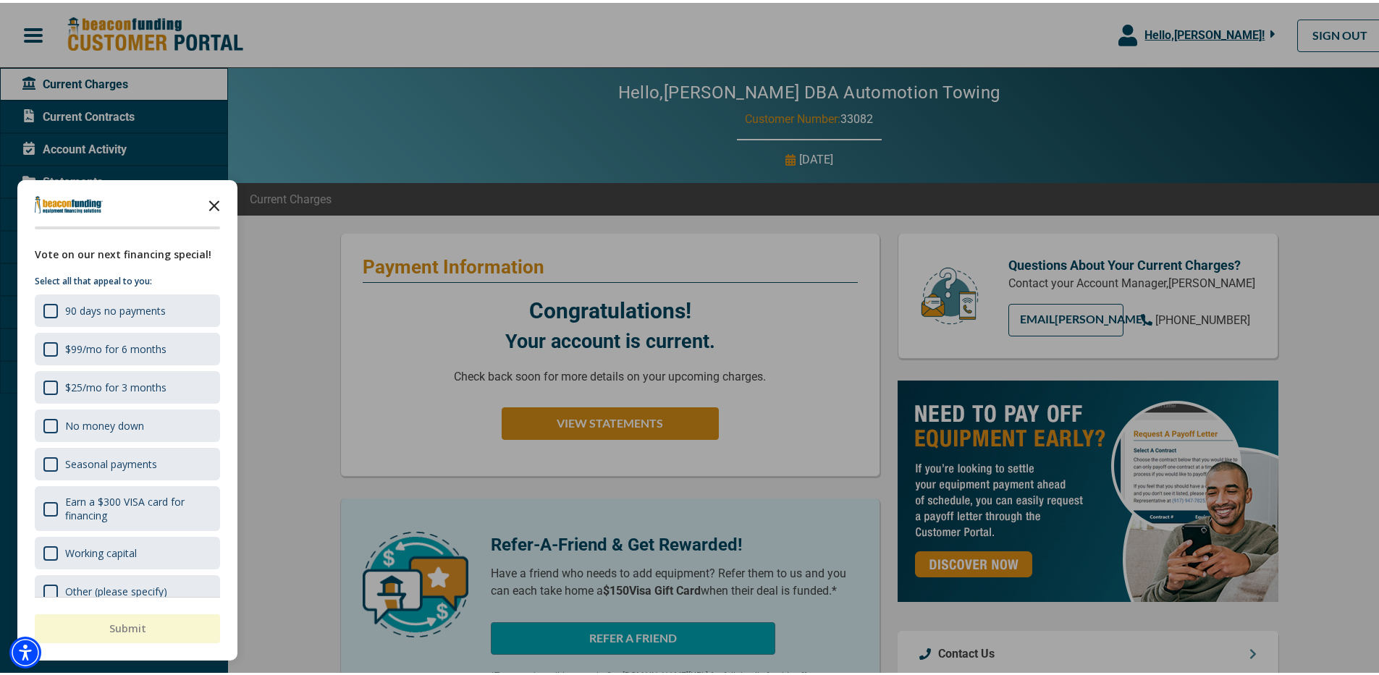
click at [217, 201] on icon "Close the survey" at bounding box center [214, 201] width 29 height 29
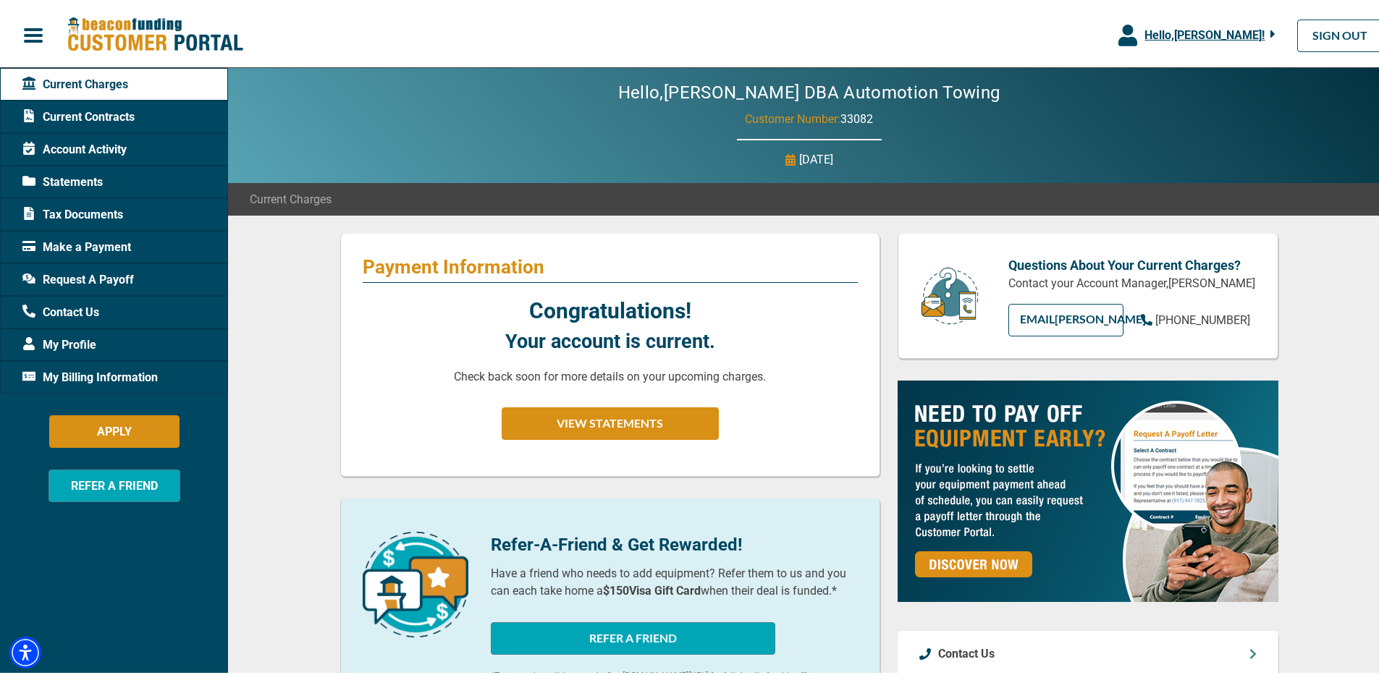
click at [113, 149] on span "Account Activity" at bounding box center [74, 146] width 104 height 17
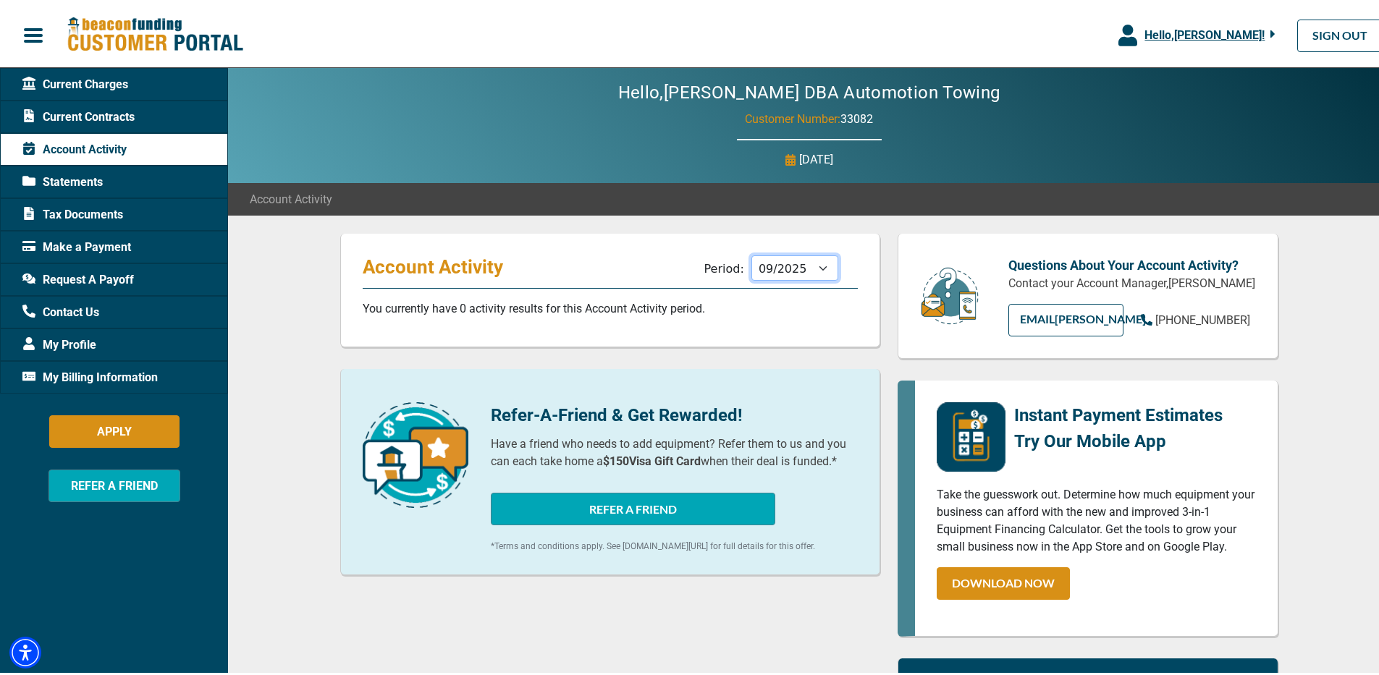
click at [766, 269] on select "10/2025 09/2025 08/2025 07/2025 06/2025 05/2025 04/2025 03/2025 02/2025 01/2025…" at bounding box center [794, 265] width 87 height 25
select select "12/2024"
click at [751, 253] on select "10/2025 09/2025 08/2025 07/2025 06/2025 05/2025 04/2025 03/2025 02/2025 01/2025…" at bounding box center [794, 265] width 87 height 25
click at [77, 152] on span "Account Activity" at bounding box center [74, 146] width 104 height 17
click at [89, 177] on span "Statements" at bounding box center [62, 179] width 80 height 17
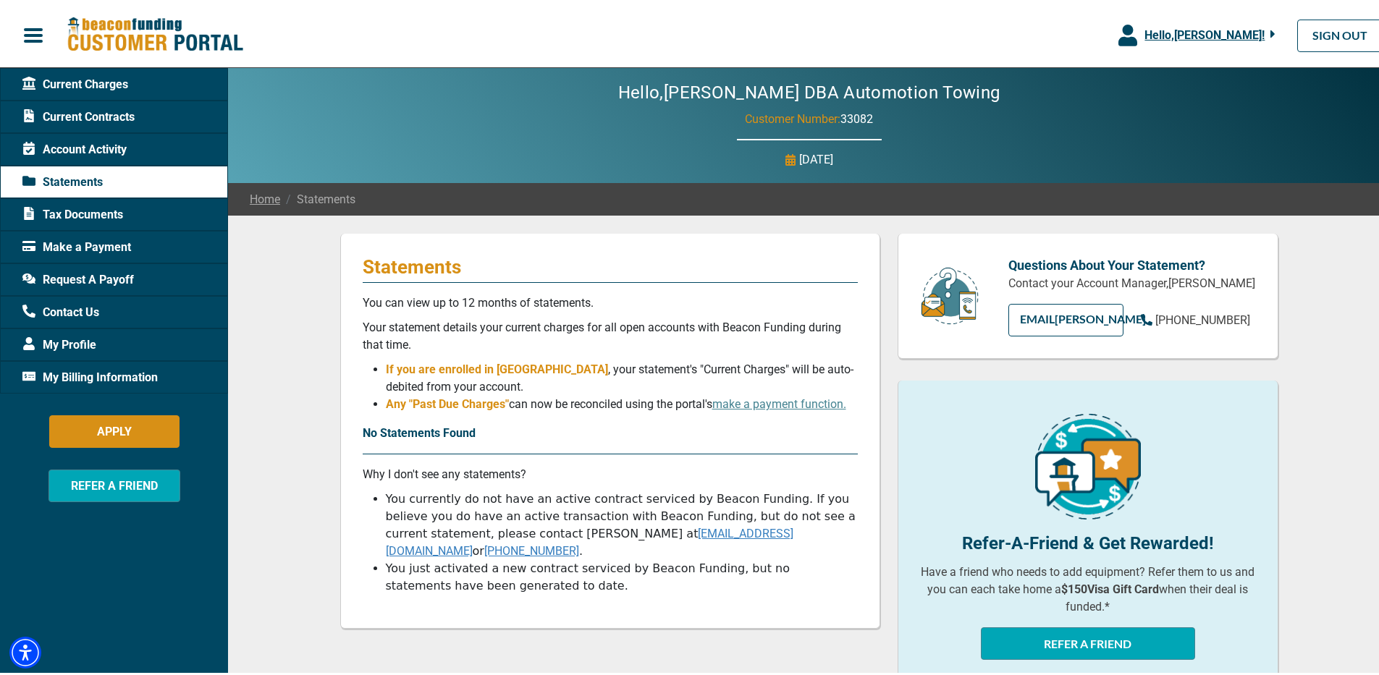
click at [85, 311] on span "Contact Us" at bounding box center [60, 309] width 77 height 17
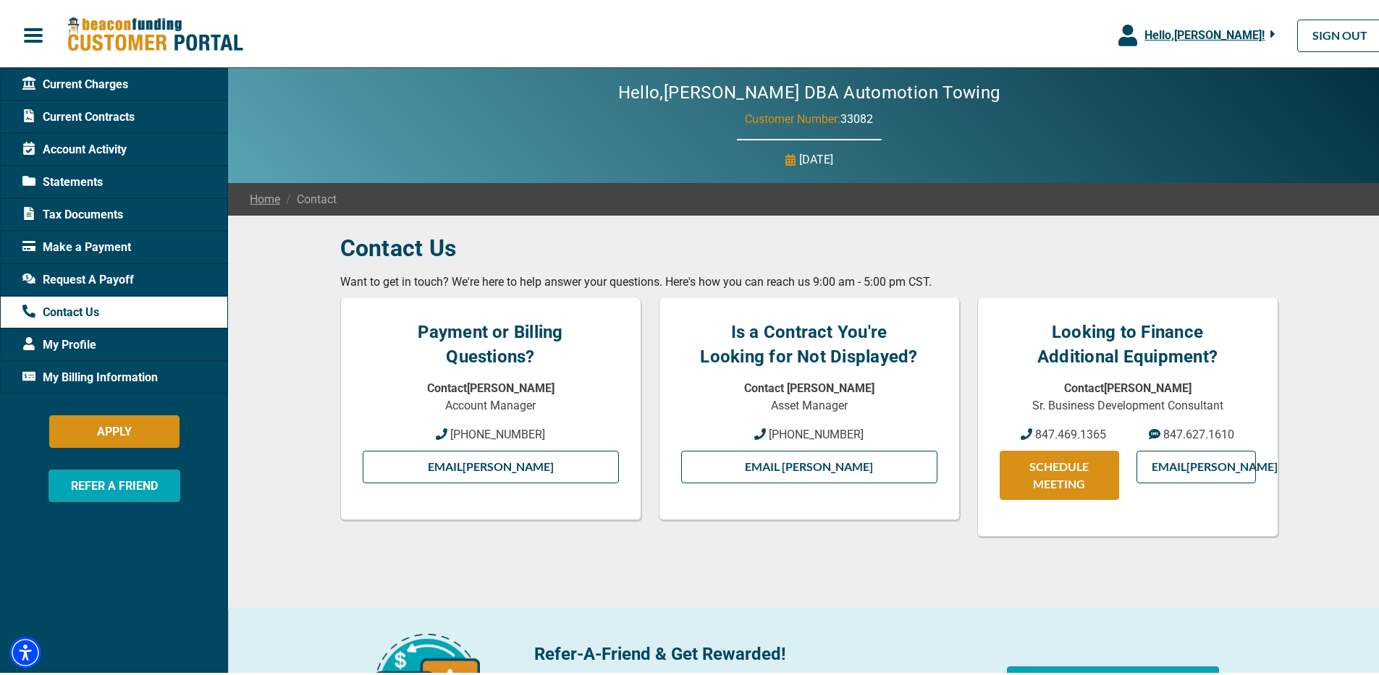
click at [88, 182] on span "Statements" at bounding box center [62, 179] width 80 height 17
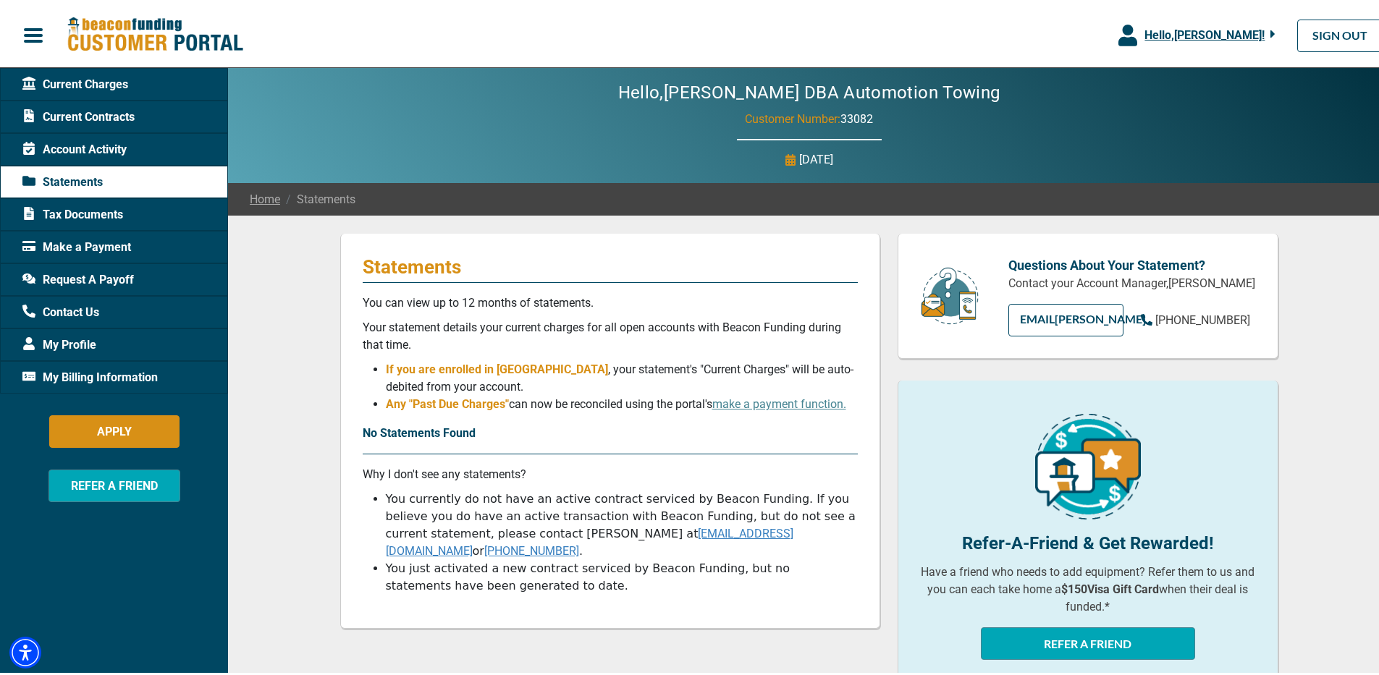
click at [86, 146] on span "Account Activity" at bounding box center [74, 146] width 104 height 17
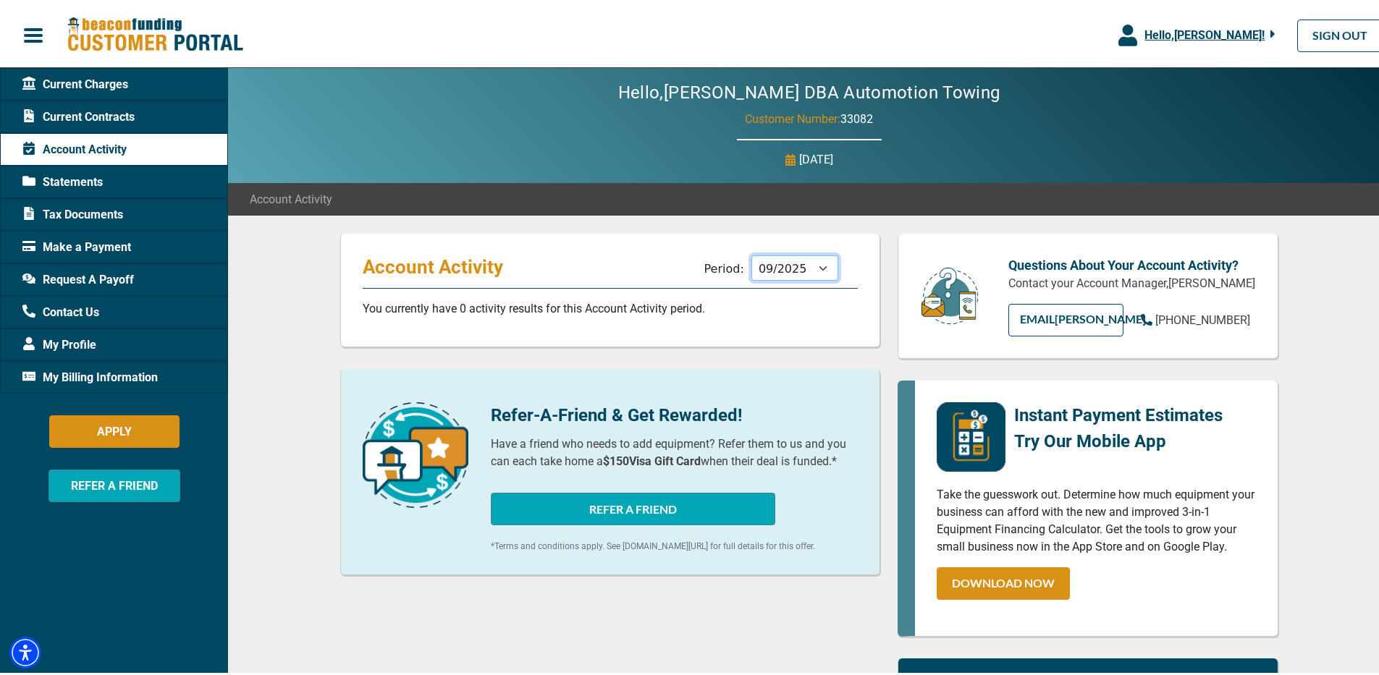
click at [772, 269] on select "10/2025 09/2025 08/2025 07/2025 06/2025 05/2025 04/2025 03/2025 02/2025 01/2025…" at bounding box center [794, 265] width 87 height 25
click at [751, 253] on select "10/2025 09/2025 08/2025 07/2025 06/2025 05/2025 04/2025 03/2025 02/2025 01/2025…" at bounding box center [794, 265] width 87 height 25
click at [784, 268] on select "10/2025 09/2025 08/2025 07/2025 06/2025 05/2025 04/2025 03/2025 02/2025 01/2025…" at bounding box center [794, 265] width 87 height 25
select select "11/2024"
click at [751, 253] on select "10/2025 09/2025 08/2025 07/2025 06/2025 05/2025 04/2025 03/2025 02/2025 01/2025…" at bounding box center [794, 265] width 87 height 25
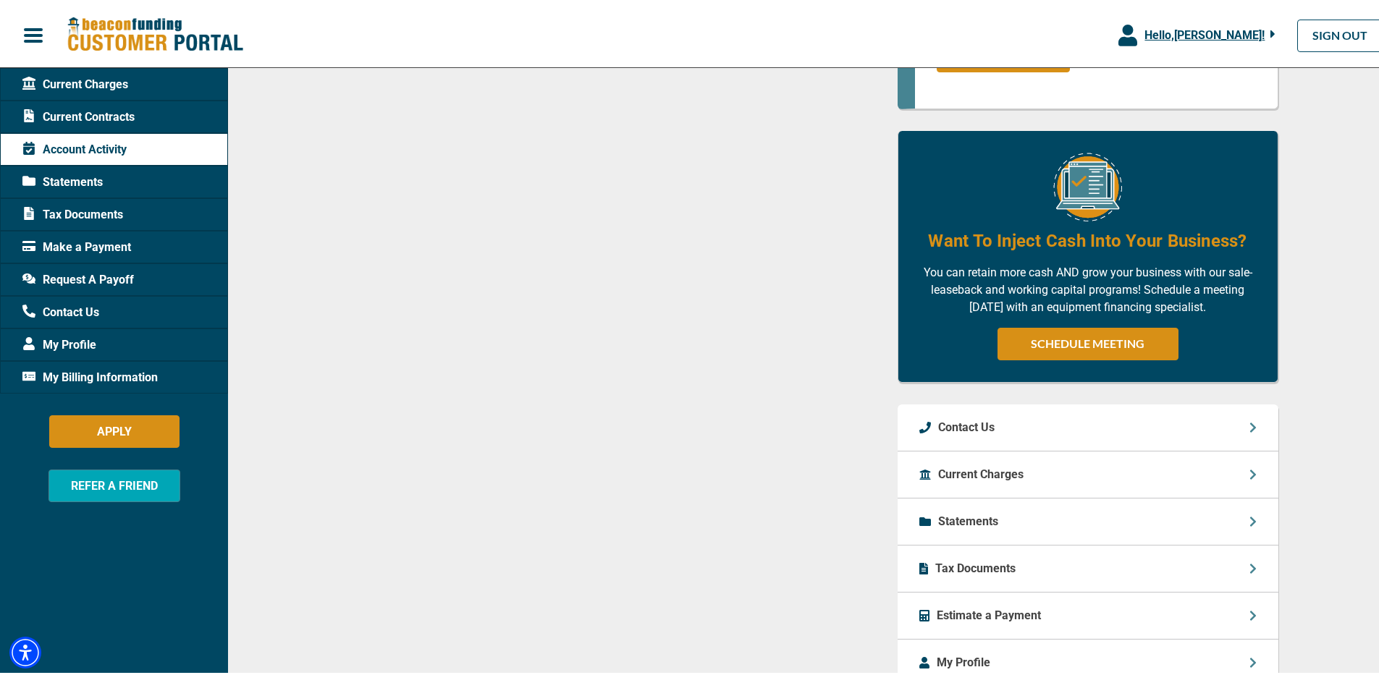
scroll to position [555, 0]
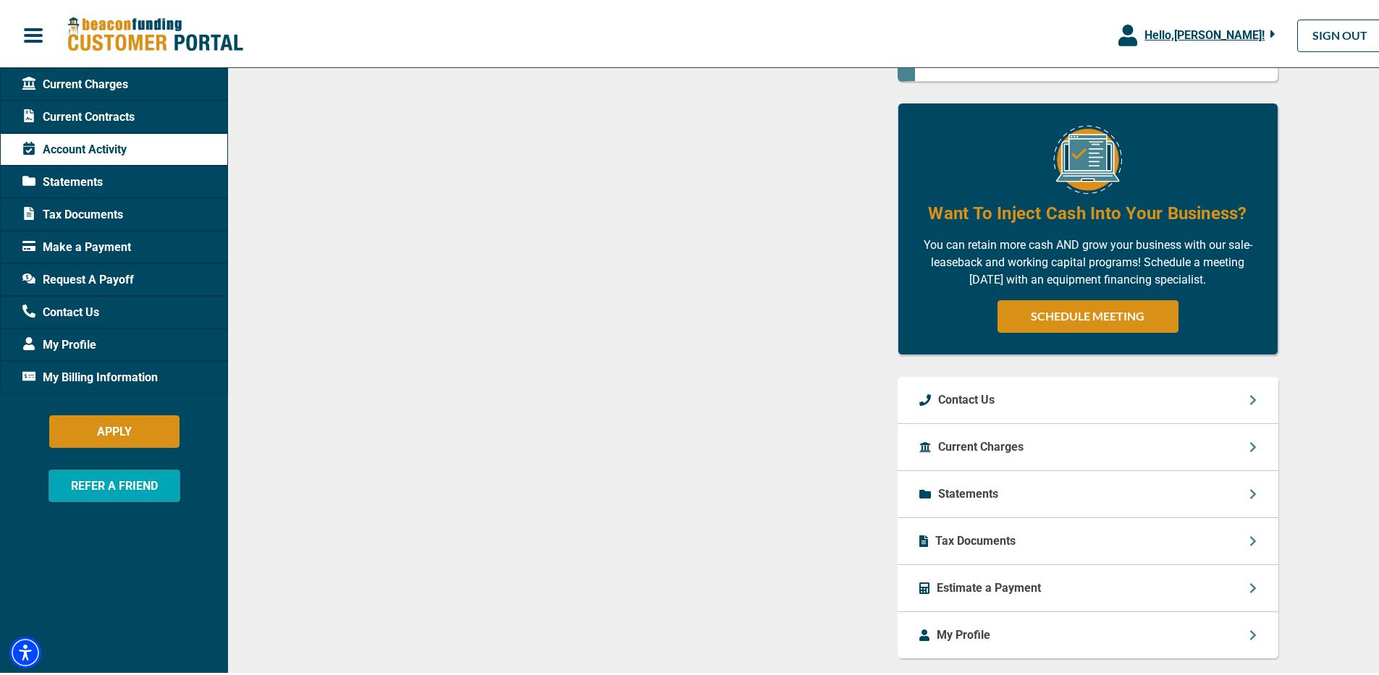
click at [976, 500] on p "Statements" at bounding box center [968, 491] width 60 height 17
